Goal: Transaction & Acquisition: Purchase product/service

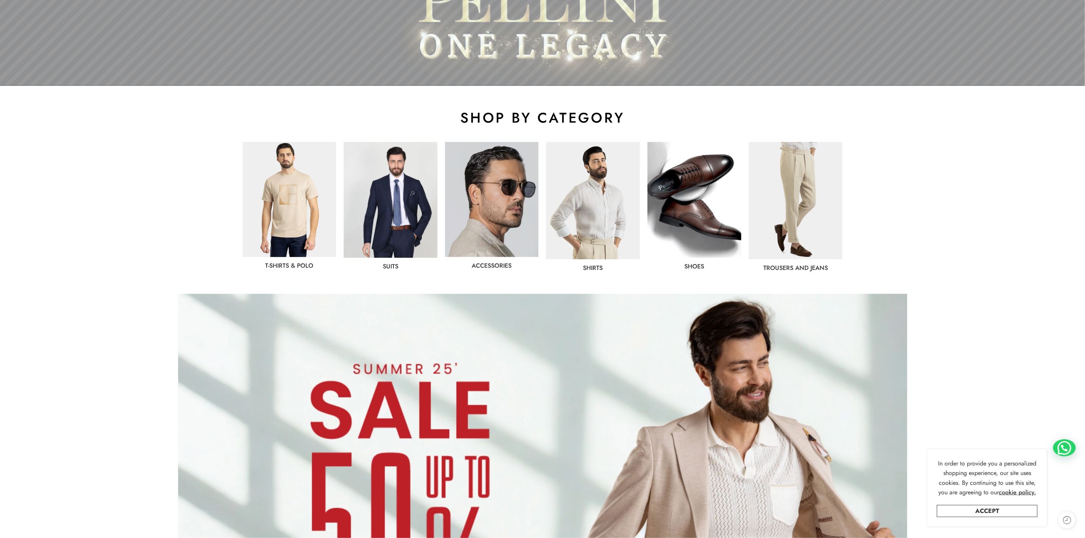
scroll to position [380, 0]
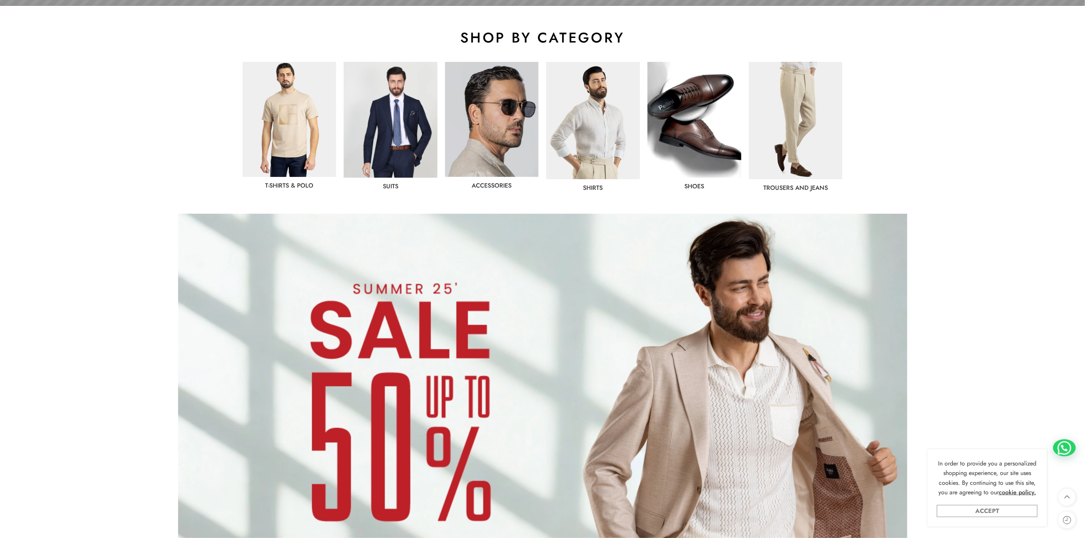
click at [994, 511] on link "Accept" at bounding box center [987, 511] width 101 height 12
click at [712, 134] on img at bounding box center [694, 120] width 94 height 116
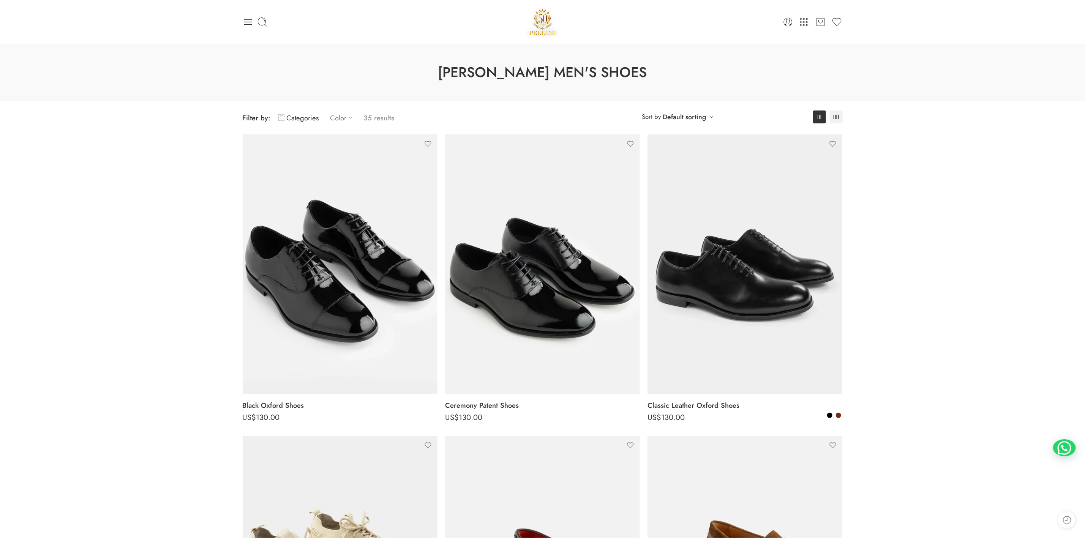
click at [336, 114] on link "Color" at bounding box center [343, 118] width 26 height 18
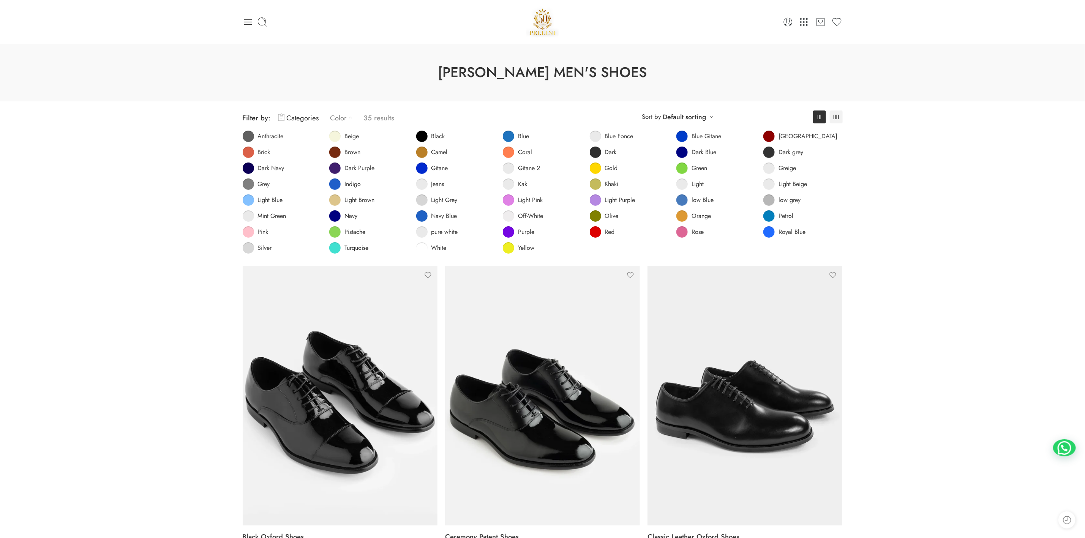
click at [336, 114] on link "Color" at bounding box center [343, 118] width 26 height 18
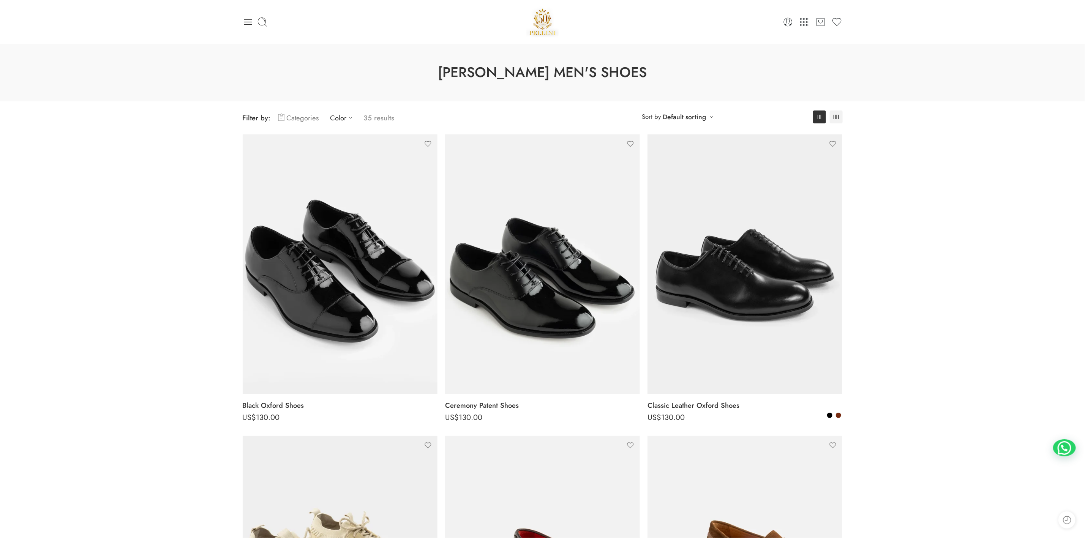
click at [293, 115] on link "Categories" at bounding box center [298, 118] width 41 height 18
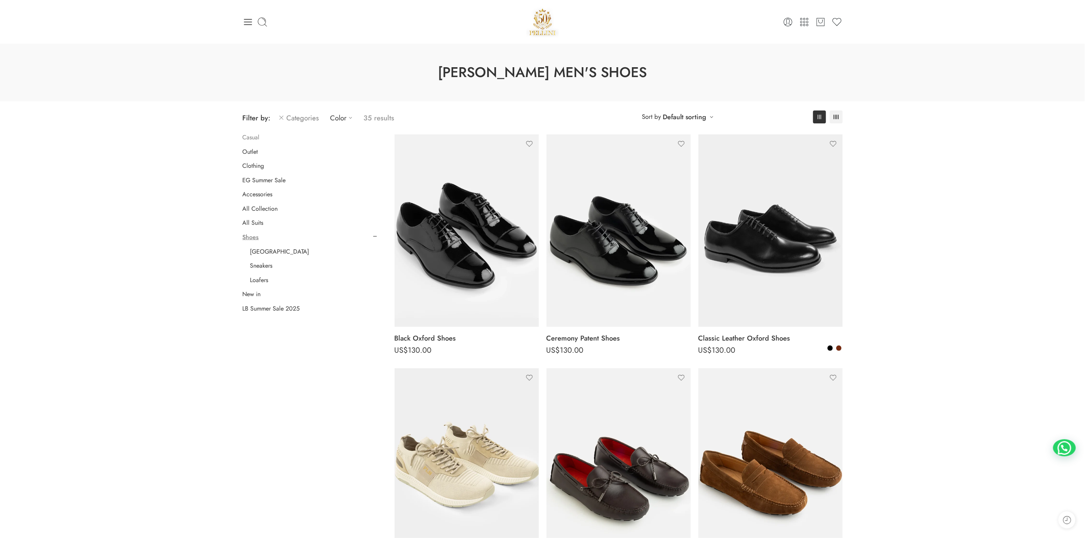
click at [250, 137] on link "Casual" at bounding box center [251, 138] width 17 height 8
